Goal: Transaction & Acquisition: Obtain resource

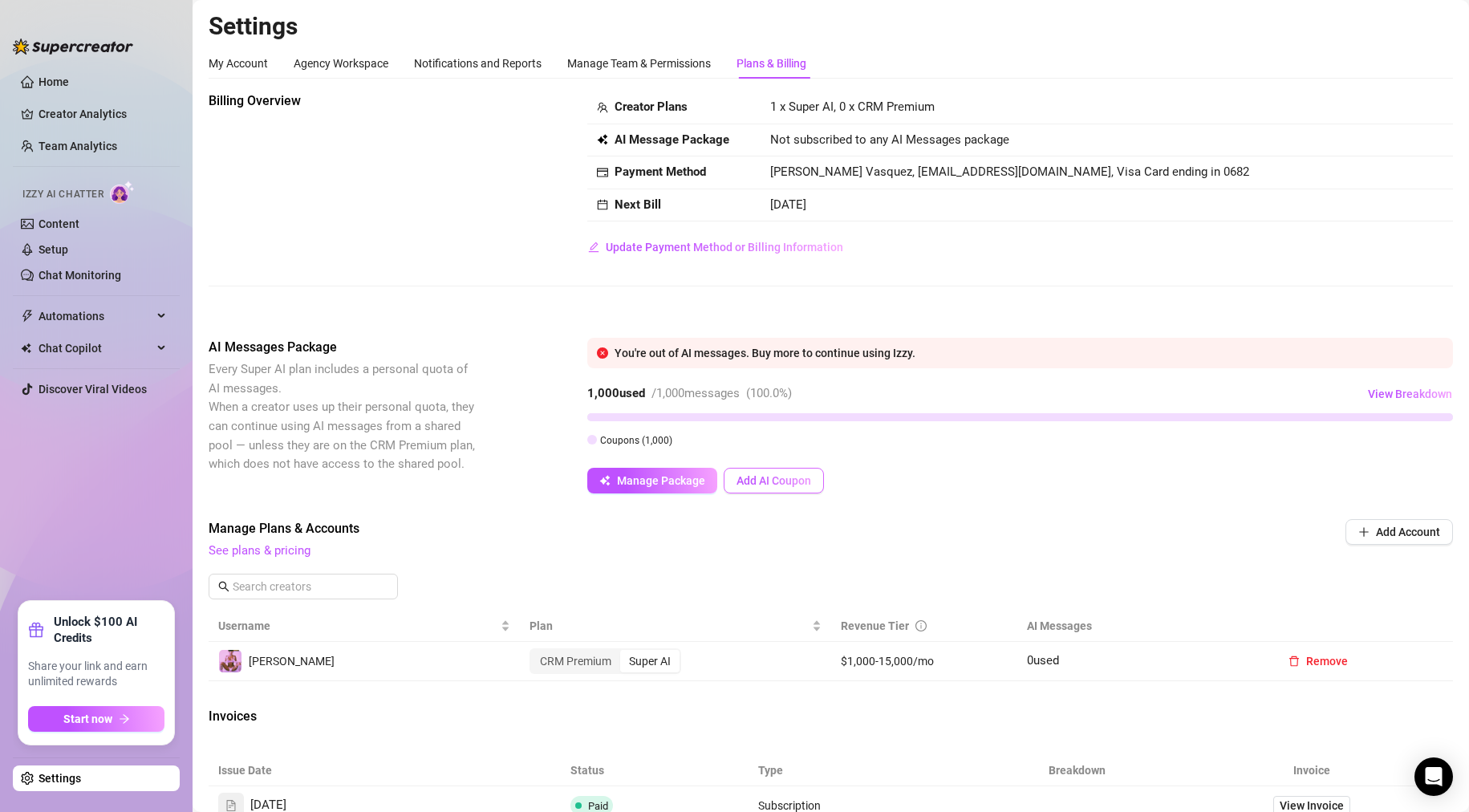
click at [775, 478] on span "Add AI Coupon" at bounding box center [774, 480] width 74 height 13
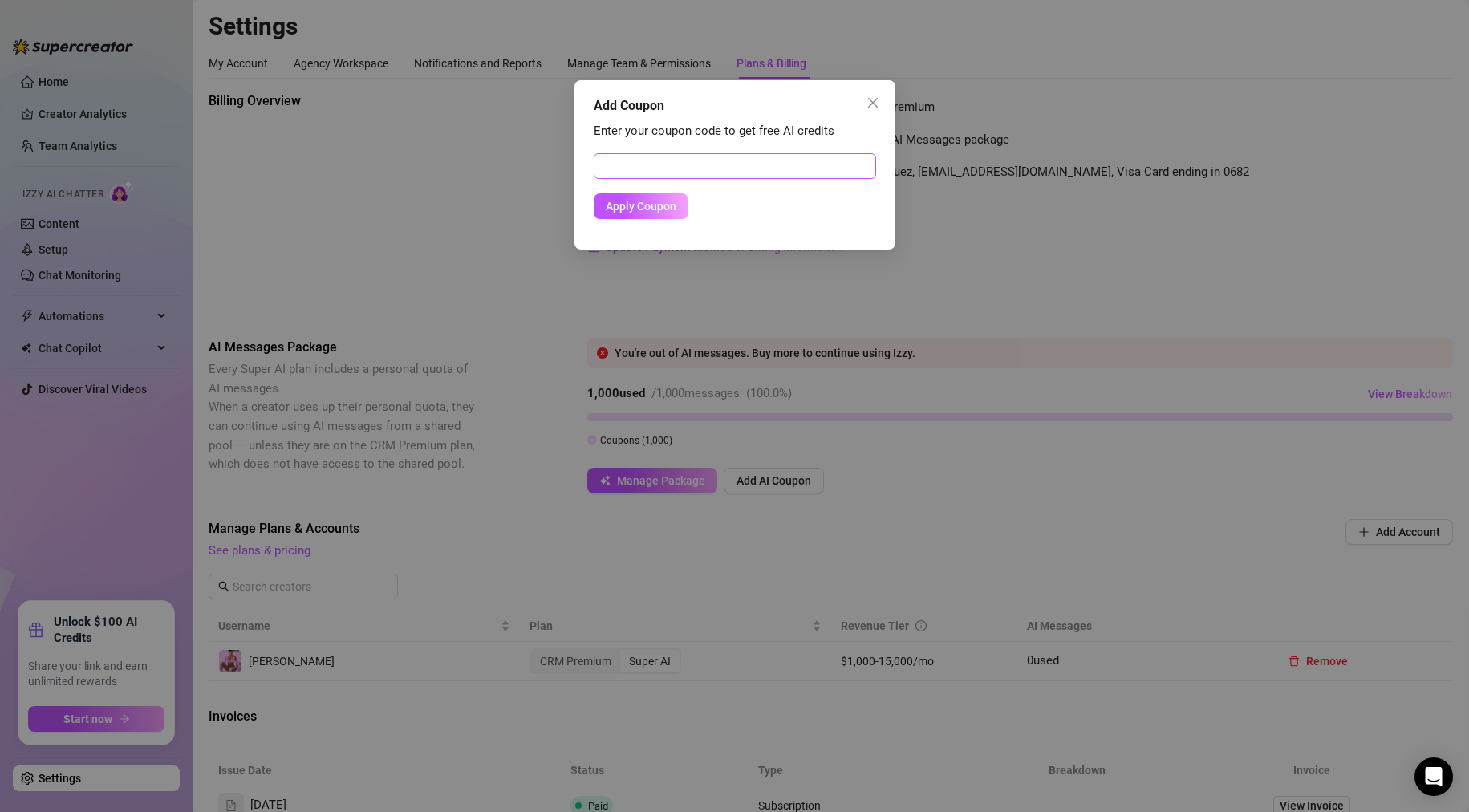
click at [642, 152] on div "Enter your coupon code to get free AI credits Apply Coupon" at bounding box center [734, 177] width 282 height 111
click at [643, 163] on input "text" at bounding box center [734, 166] width 282 height 26
type input "3e6a587001500j5v046b"
click at [631, 211] on span "Apply Coupon" at bounding box center [640, 206] width 71 height 13
click at [617, 214] on button "Apply Coupon" at bounding box center [640, 206] width 95 height 26
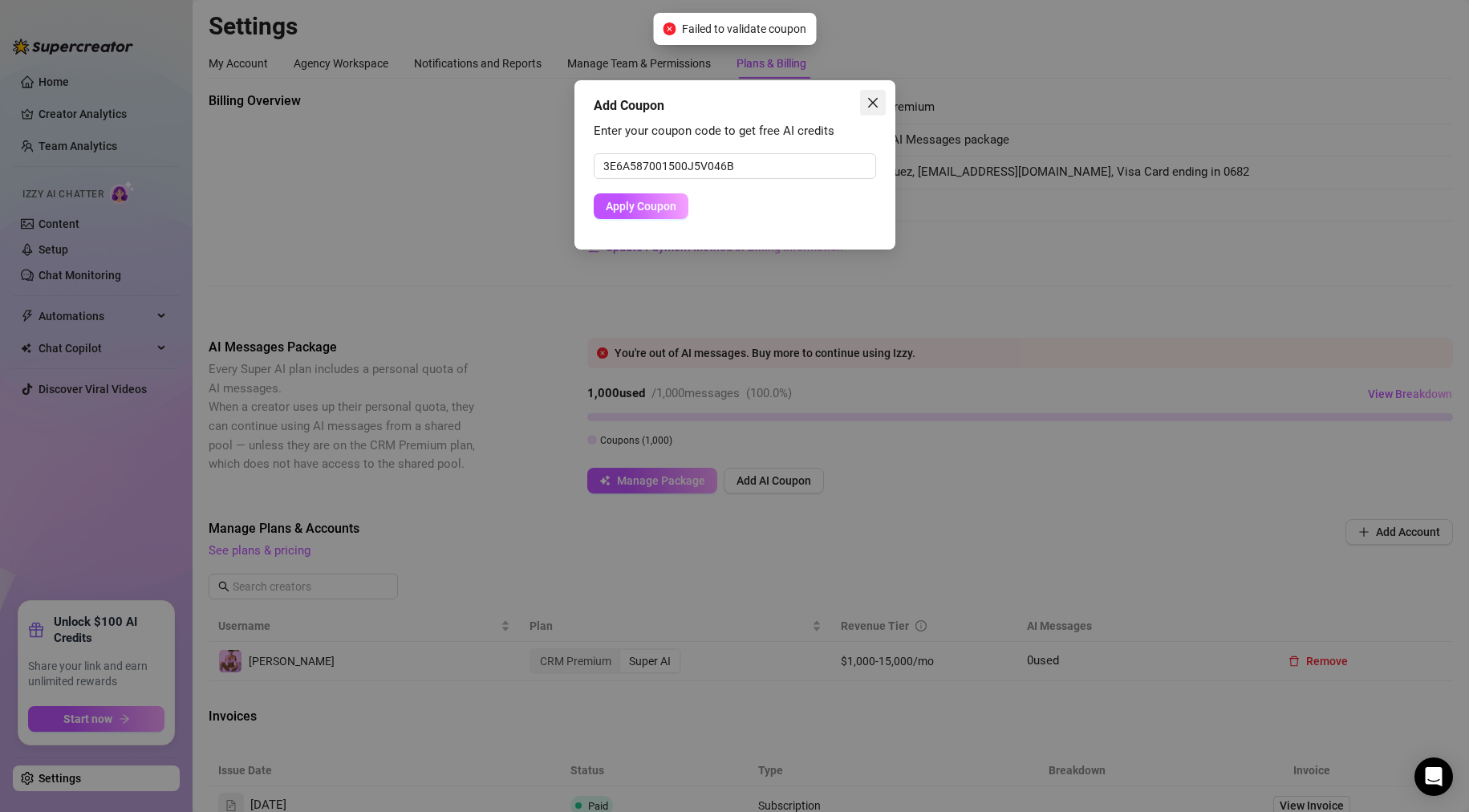
click at [870, 107] on icon "close" at bounding box center [873, 103] width 13 height 13
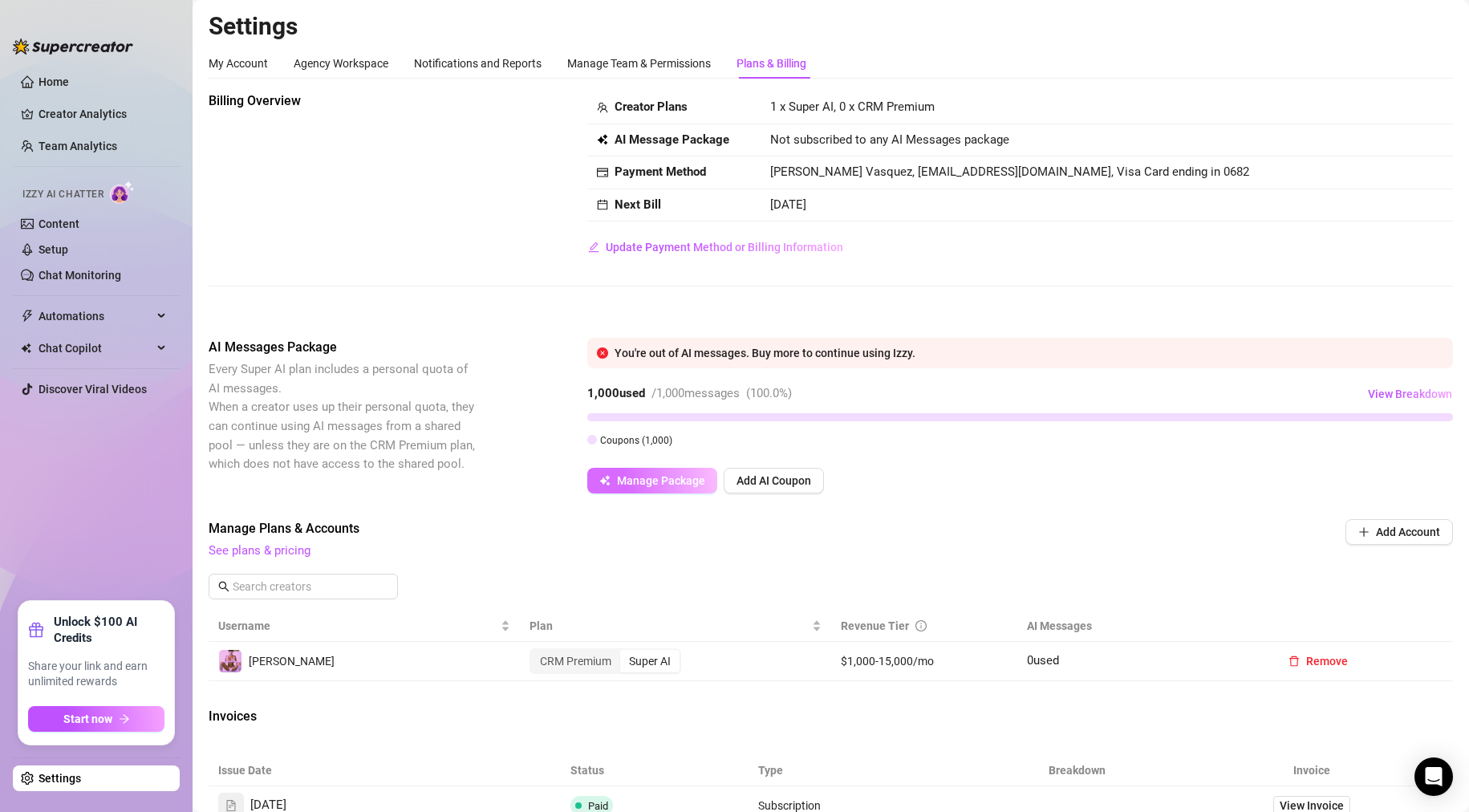
click at [646, 482] on span "Manage Package" at bounding box center [661, 480] width 88 height 13
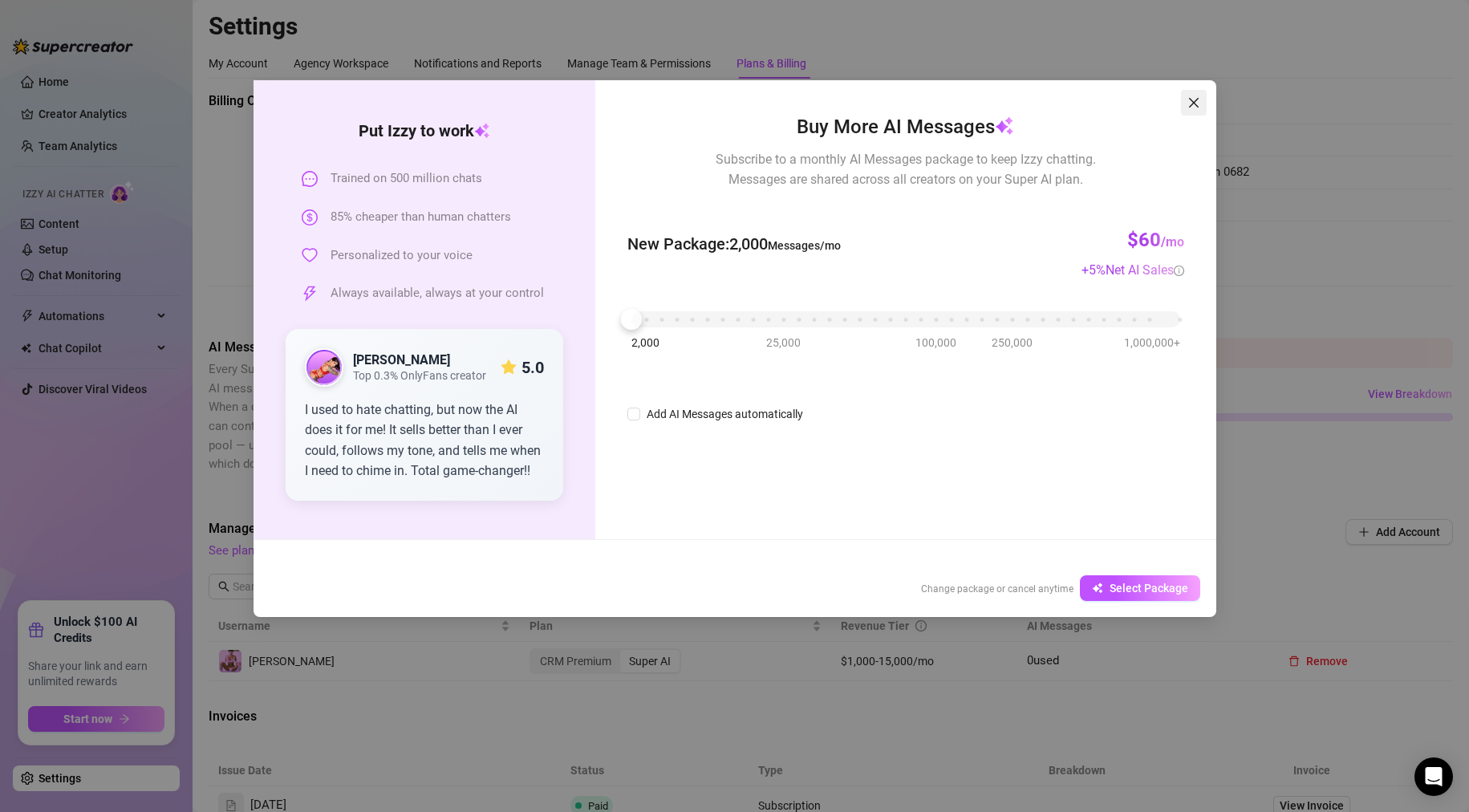
click at [1194, 104] on icon "close" at bounding box center [1192, 103] width 9 height 9
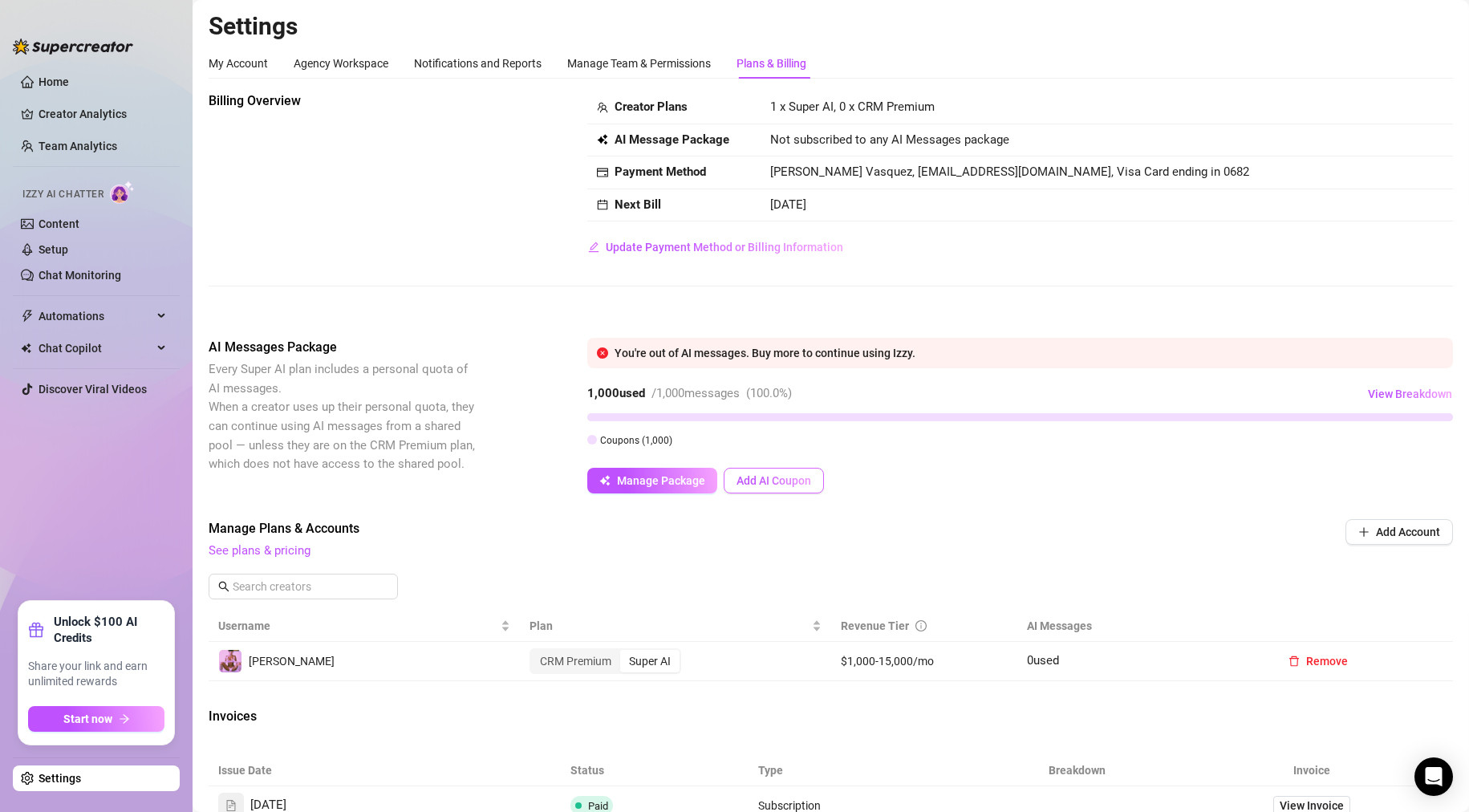
click at [782, 484] on span "Add AI Coupon" at bounding box center [774, 480] width 74 height 13
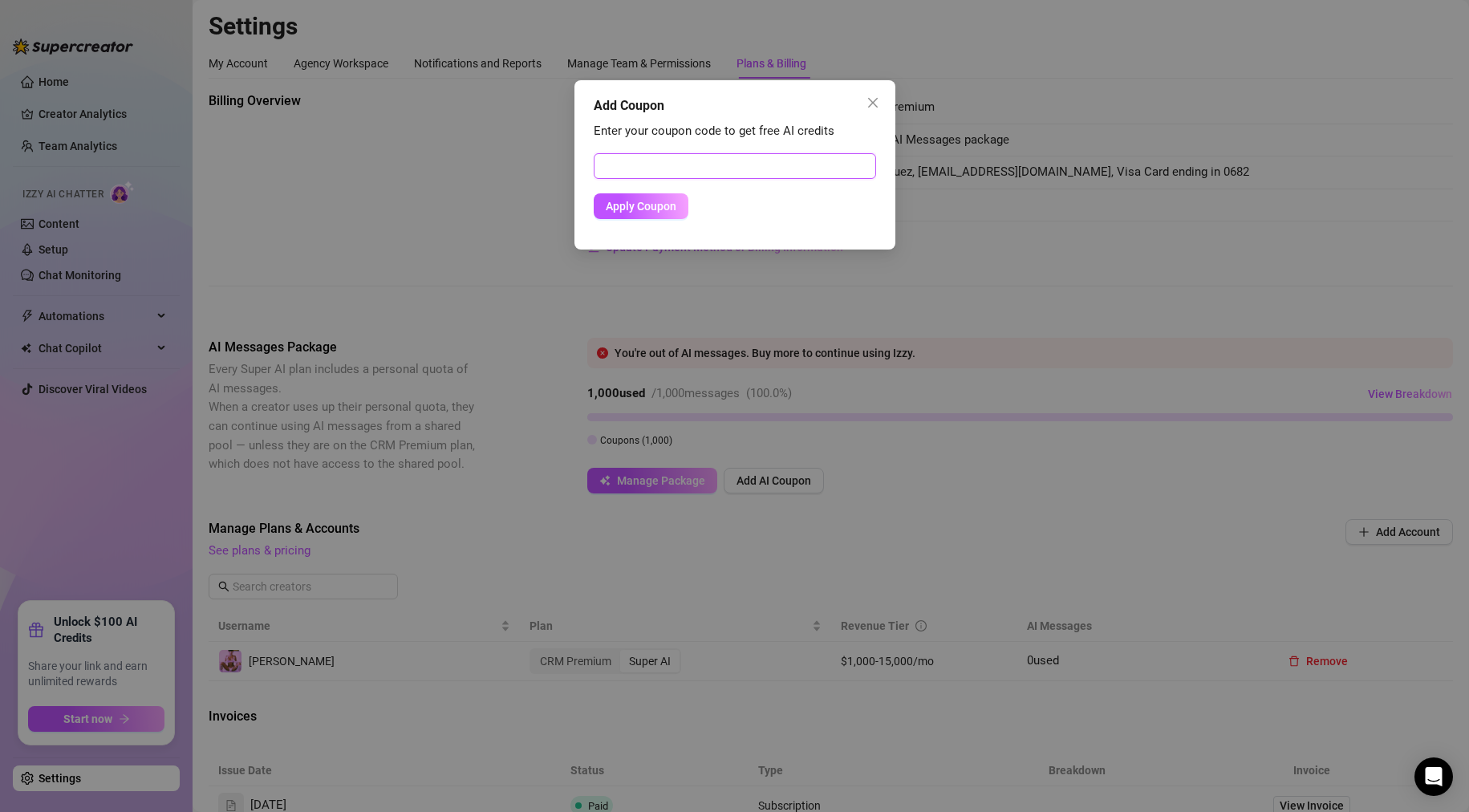
click at [669, 172] on input "text" at bounding box center [734, 166] width 282 height 26
click at [685, 162] on input "3e6a587001500j5" at bounding box center [734, 166] width 282 height 26
click at [695, 205] on div "Apply Coupon" at bounding box center [734, 206] width 282 height 26
click at [747, 169] on input "3e6a5870015o0j5" at bounding box center [734, 166] width 282 height 26
type input "3e6a5870015o0j5v046b"
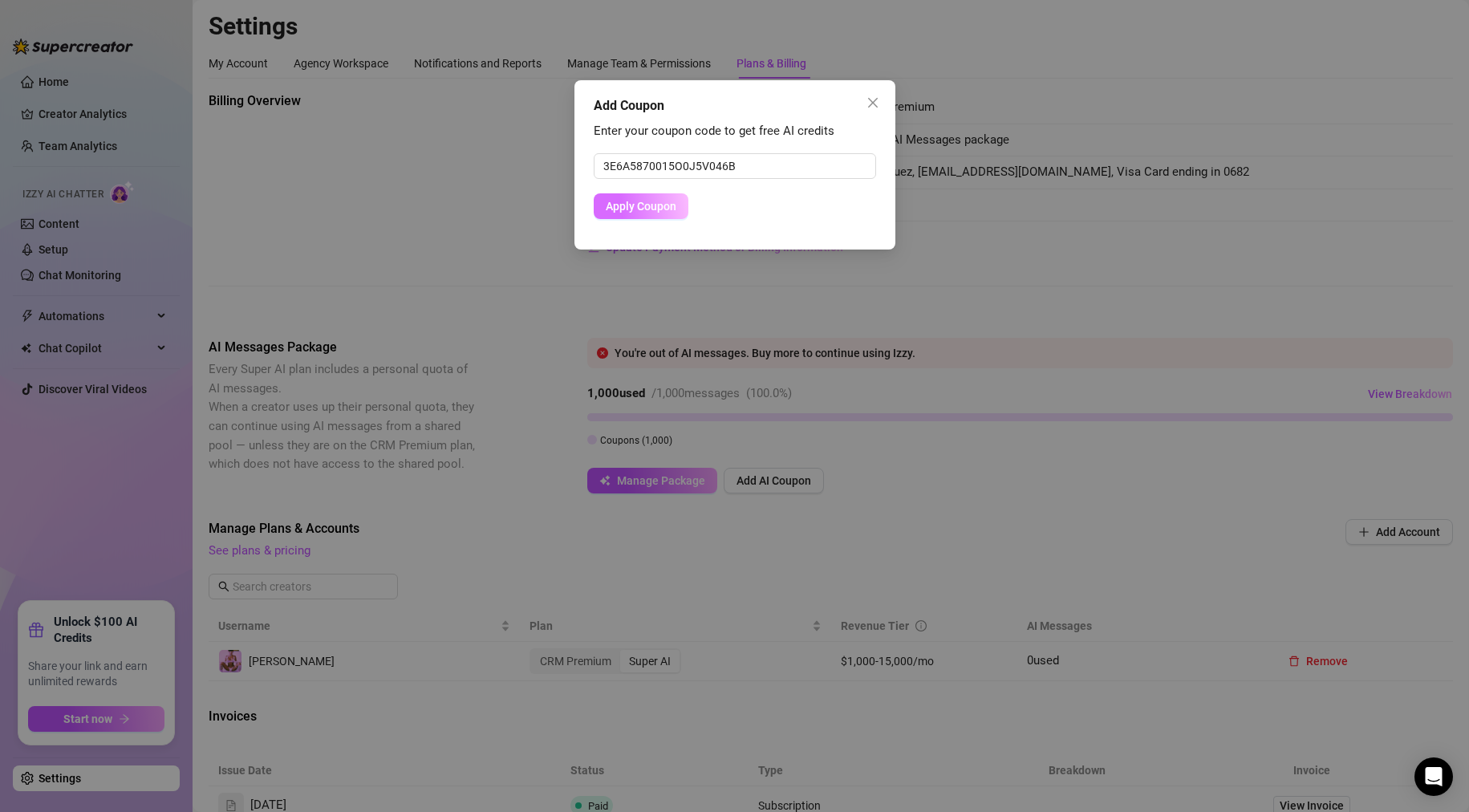
click at [637, 207] on span "Apply Coupon" at bounding box center [640, 206] width 71 height 13
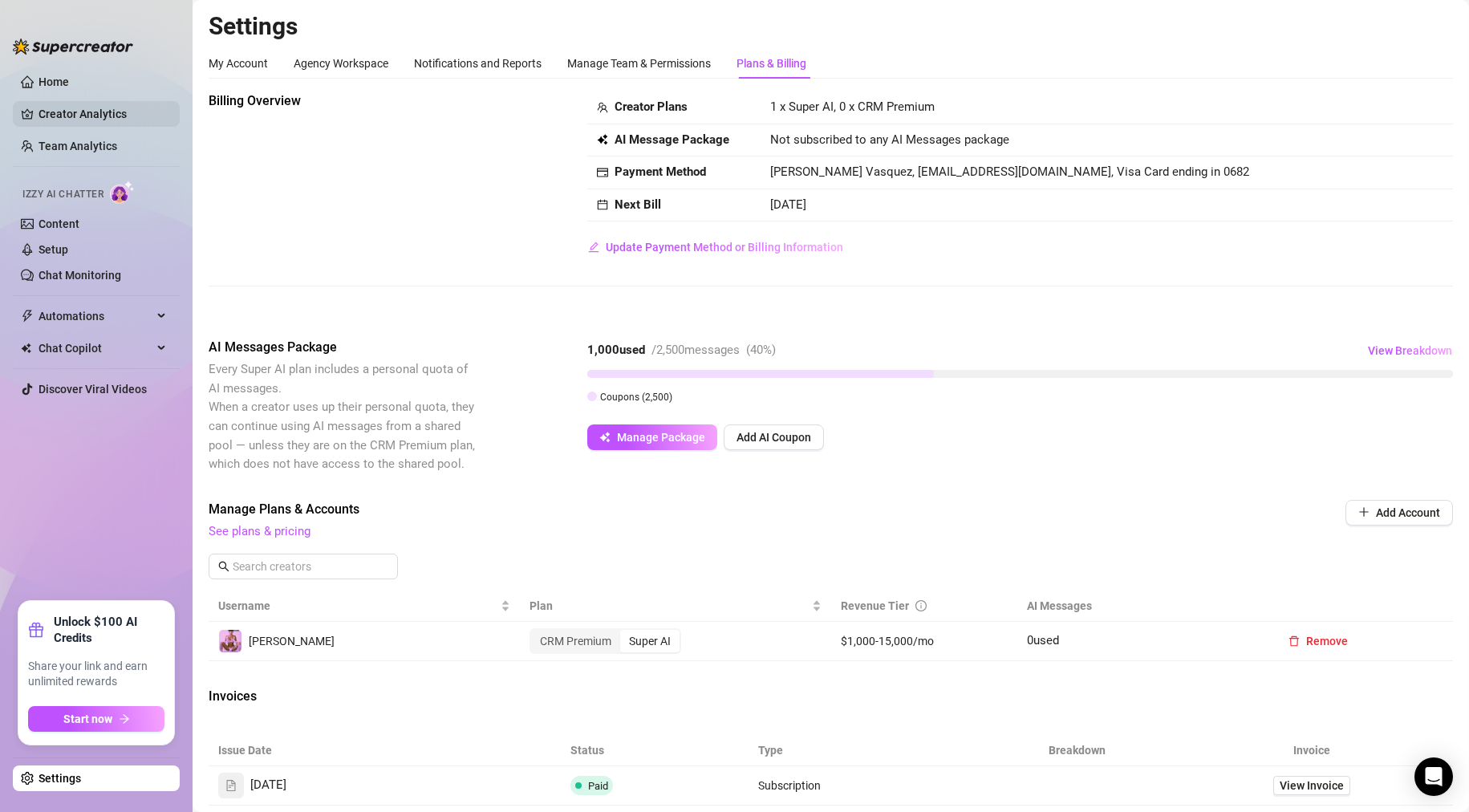
click at [90, 112] on link "Creator Analytics" at bounding box center [103, 114] width 129 height 26
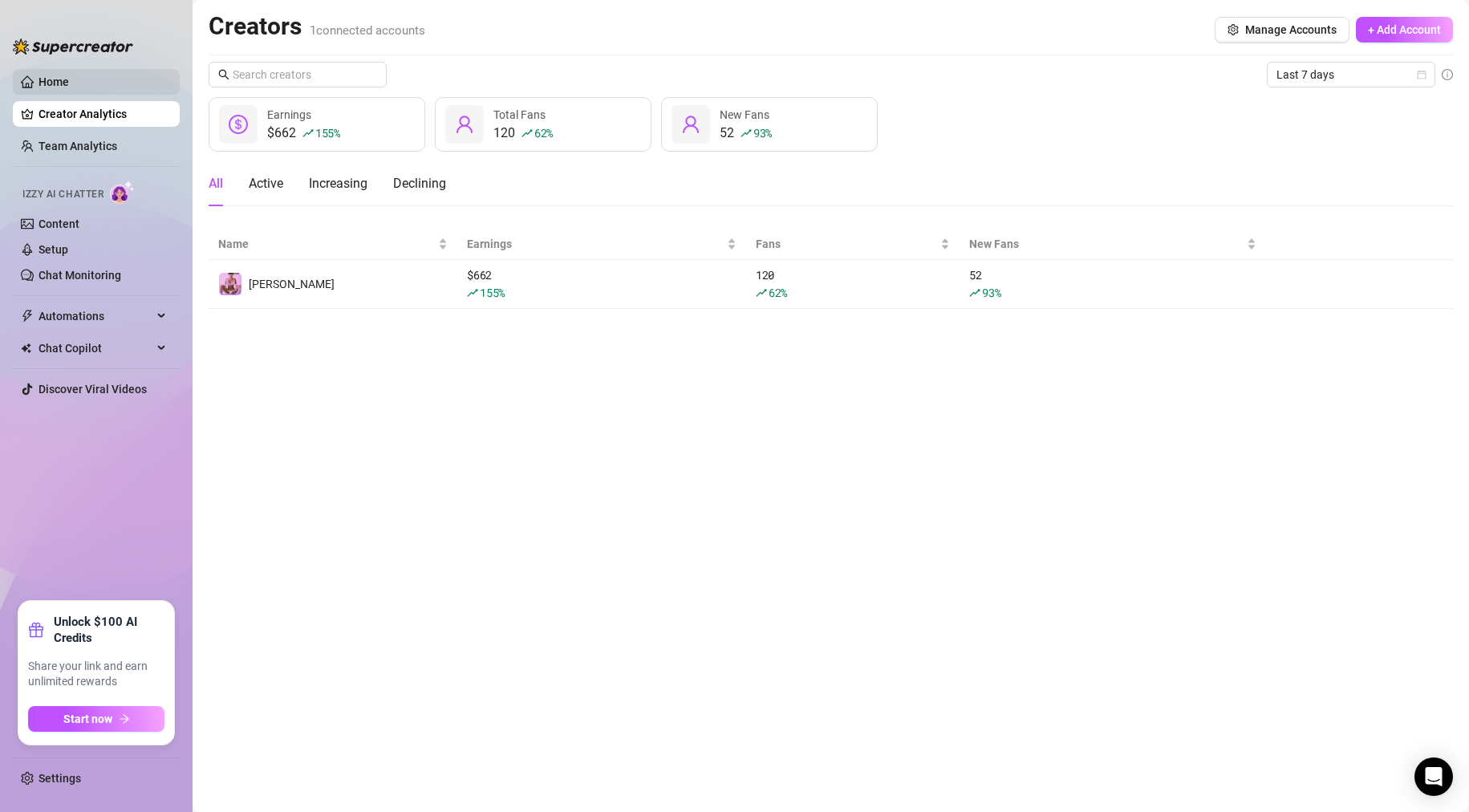
click at [53, 81] on link "Home" at bounding box center [53, 82] width 30 height 13
